Goal: Information Seeking & Learning: Learn about a topic

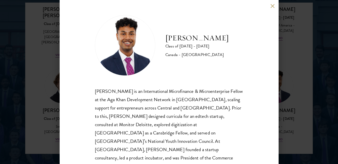
click at [270, 6] on div "[PERSON_NAME] Class of [DATE] - [DATE] [GEOGRAPHIC_DATA] - [GEOGRAPHIC_DATA] [P…" at bounding box center [169, 82] width 219 height 164
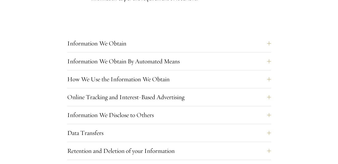
scroll to position [408, 0]
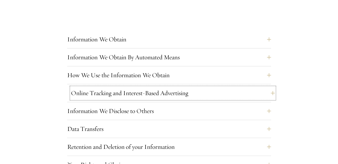
click at [269, 92] on button "Online Tracking and Interest-Based Advertising" at bounding box center [173, 93] width 204 height 12
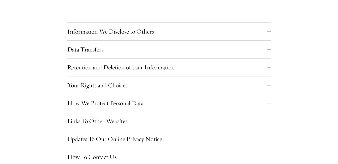
scroll to position [712, 0]
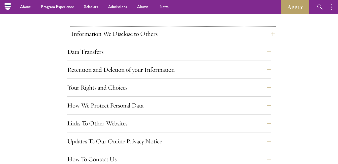
click at [271, 38] on button "Information We Disclose to Others" at bounding box center [173, 34] width 204 height 12
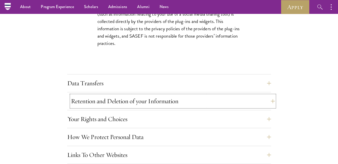
click at [259, 107] on button "Retention and Deletion of your Information" at bounding box center [173, 101] width 204 height 12
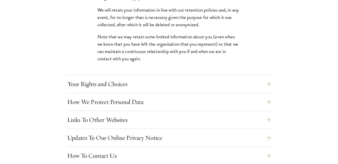
scroll to position [616, 0]
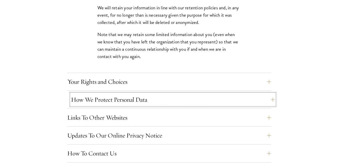
click at [264, 99] on button "How We Protect Personal Data" at bounding box center [173, 99] width 204 height 12
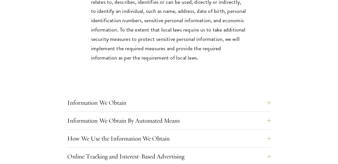
scroll to position [374, 0]
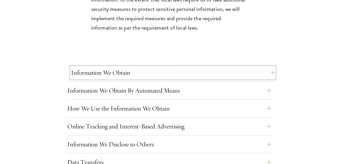
click at [264, 76] on button "Information We Obtain" at bounding box center [173, 73] width 204 height 12
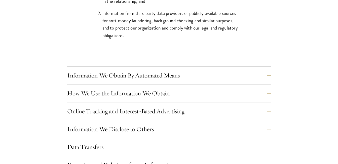
scroll to position [1008, 0]
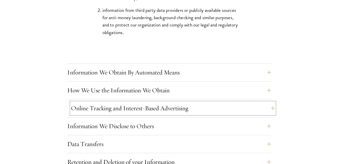
click at [270, 108] on button "Online Tracking and Interest-Based Advertising" at bounding box center [173, 108] width 204 height 12
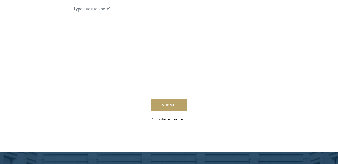
drag, startPoint x: 336, startPoint y: 113, endPoint x: 341, endPoint y: 116, distance: 5.9
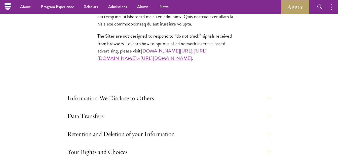
scroll to position [539, 0]
